Goal: Check status: Check status

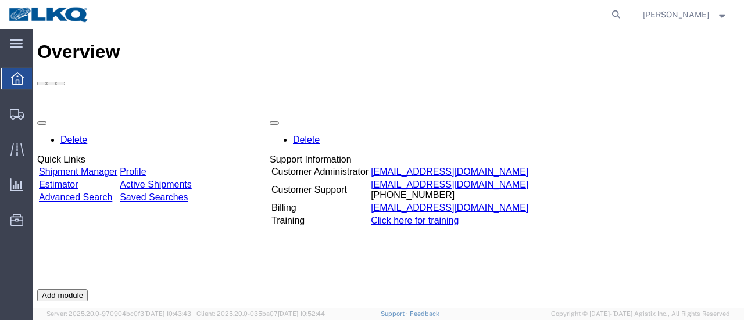
click at [591, 15] on agx-global-search at bounding box center [440, 14] width 372 height 29
click at [625, 12] on icon at bounding box center [616, 14] width 16 height 16
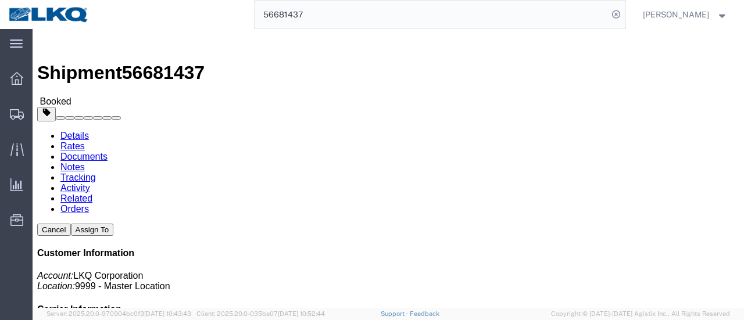
click link "Documents"
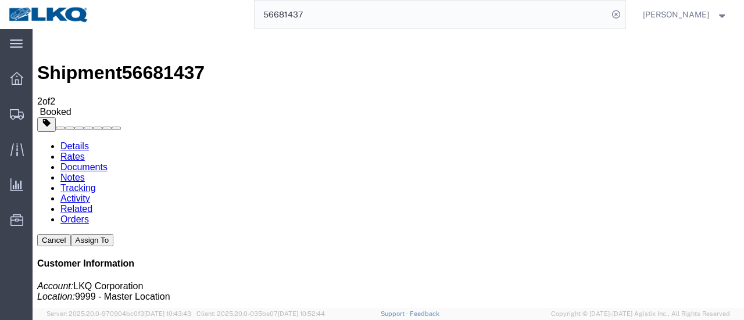
click at [354, 11] on input "56681437" at bounding box center [432, 15] width 354 height 28
type input "5"
type input "56681443"
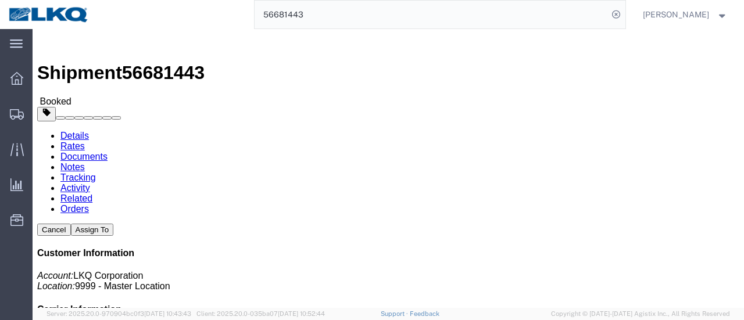
click link "Documents"
